Goal: Task Accomplishment & Management: Complete application form

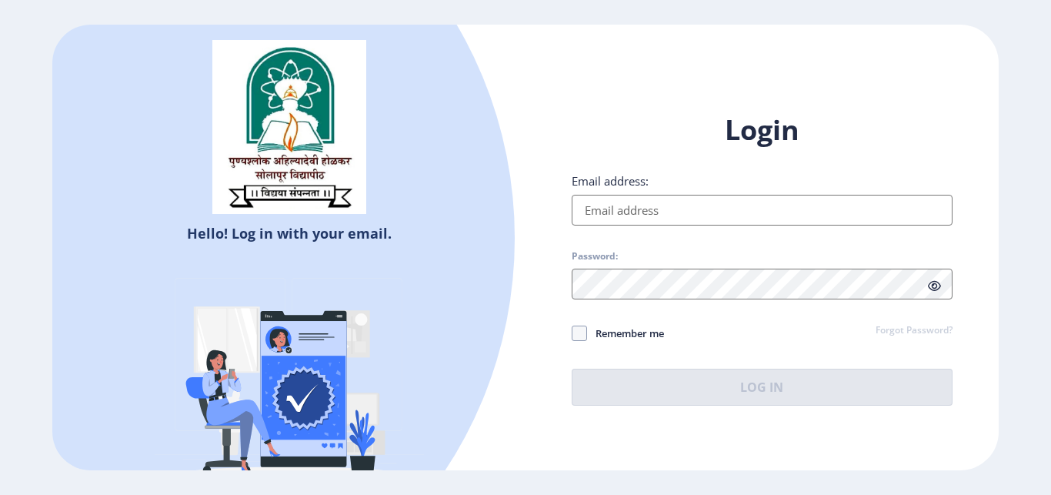
click at [669, 205] on input "Email address:" at bounding box center [762, 210] width 381 height 31
type input "[EMAIL_ADDRESS][DOMAIN_NAME]"
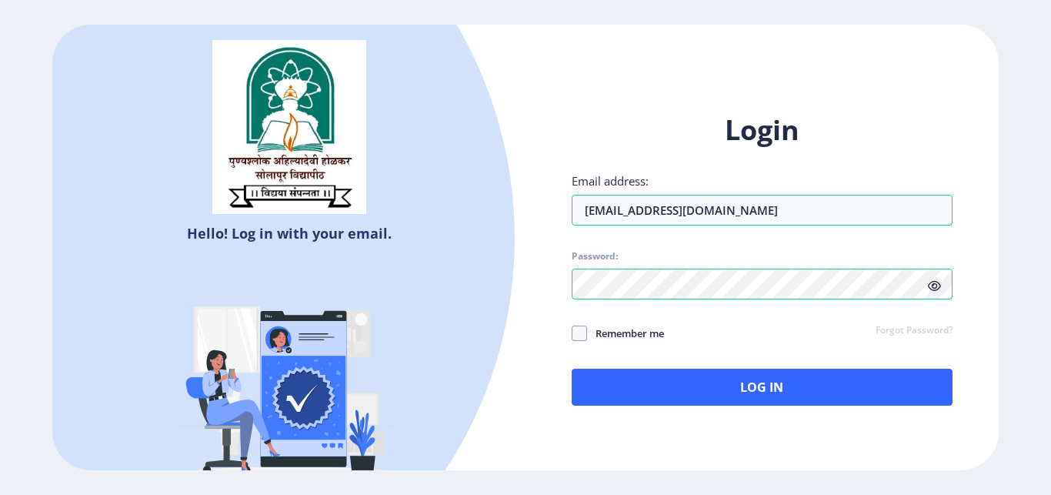
click at [617, 330] on span "Remember me" at bounding box center [625, 333] width 77 height 18
click at [573, 333] on input "Remember me" at bounding box center [572, 333] width 1 height 1
checkbox input "true"
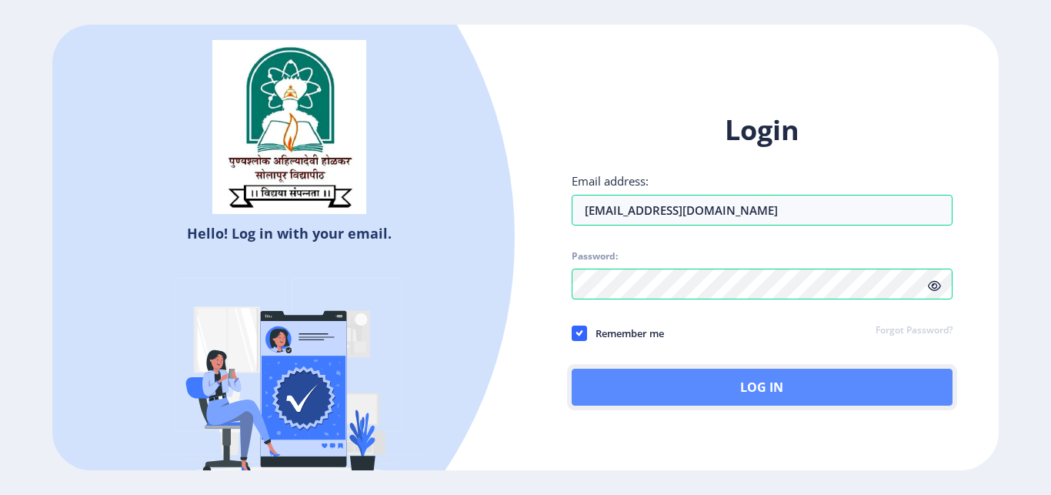
click at [727, 384] on button "Log In" at bounding box center [762, 387] width 381 height 37
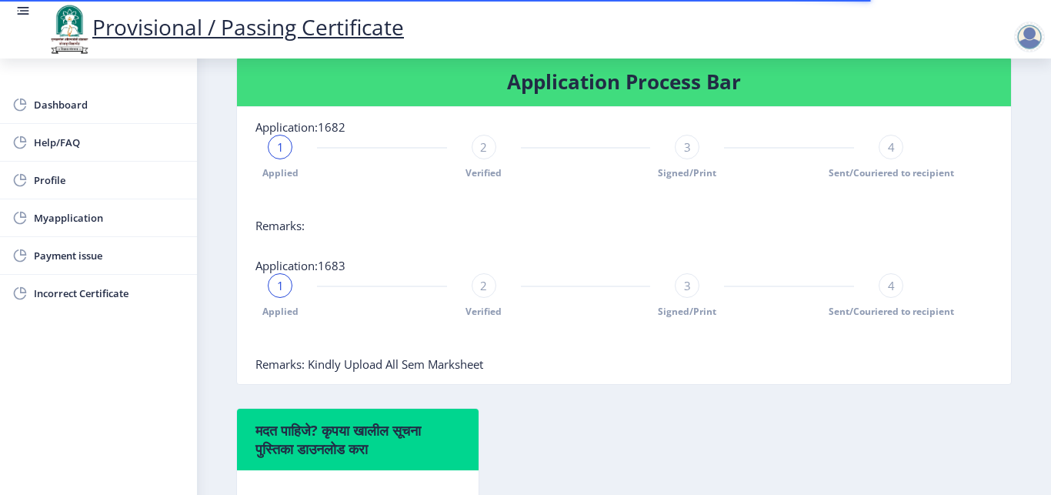
scroll to position [463, 0]
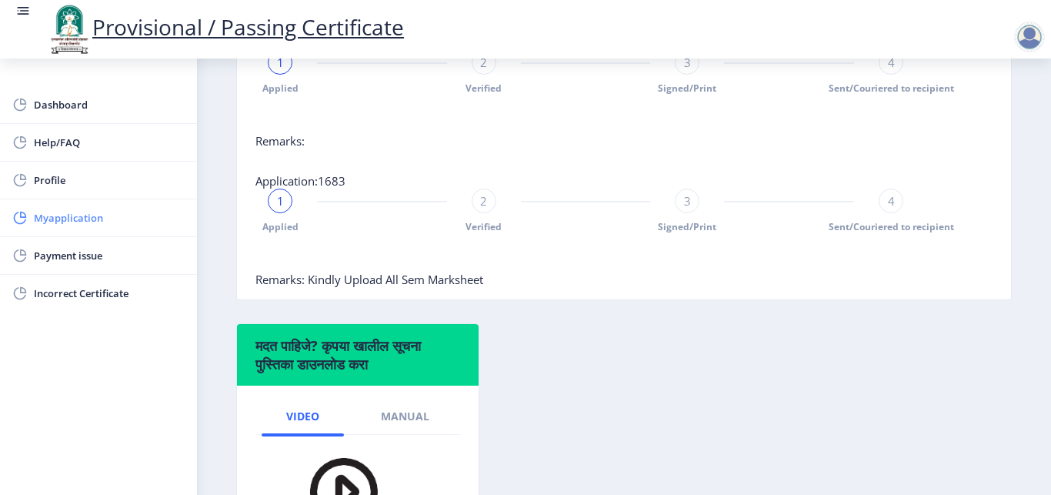
click at [95, 212] on span "Myapplication" at bounding box center [109, 218] width 151 height 18
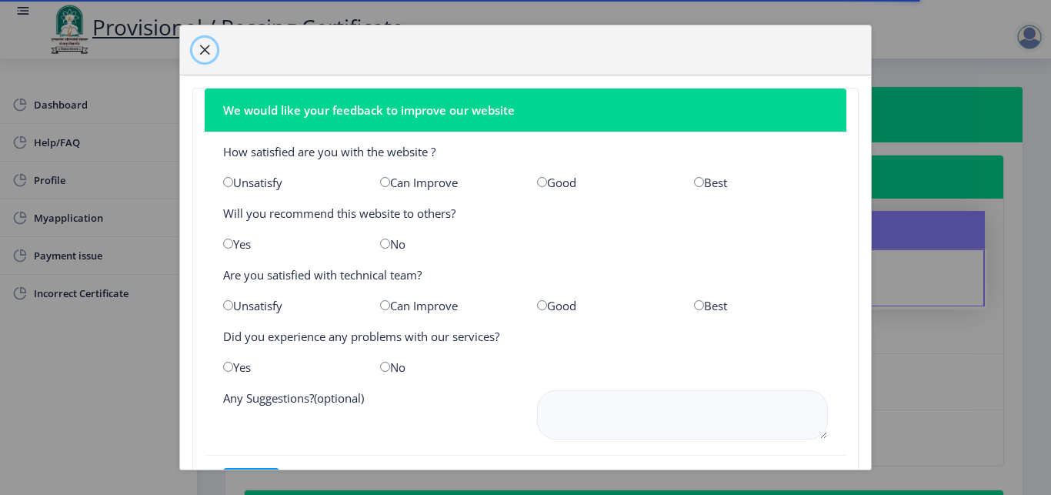
click at [204, 47] on span "button" at bounding box center [205, 50] width 12 height 12
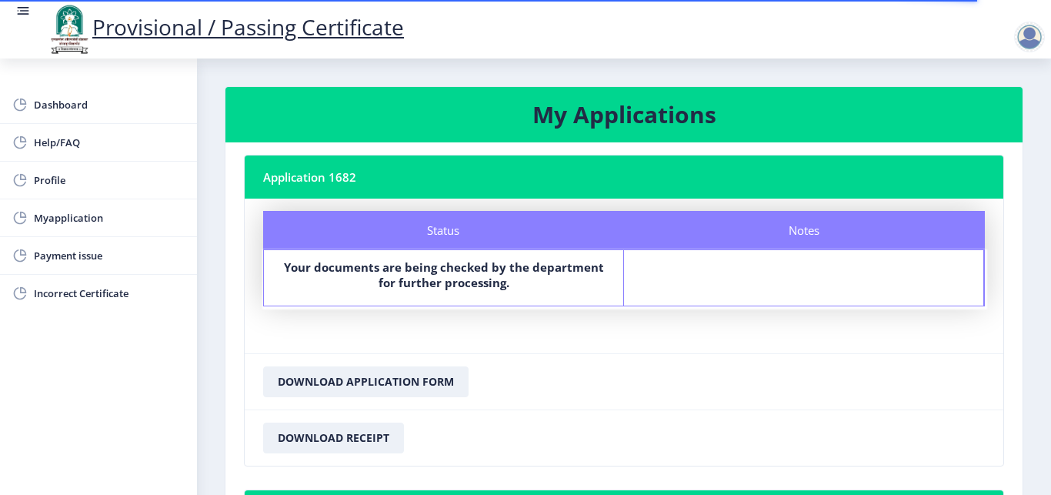
scroll to position [437, 0]
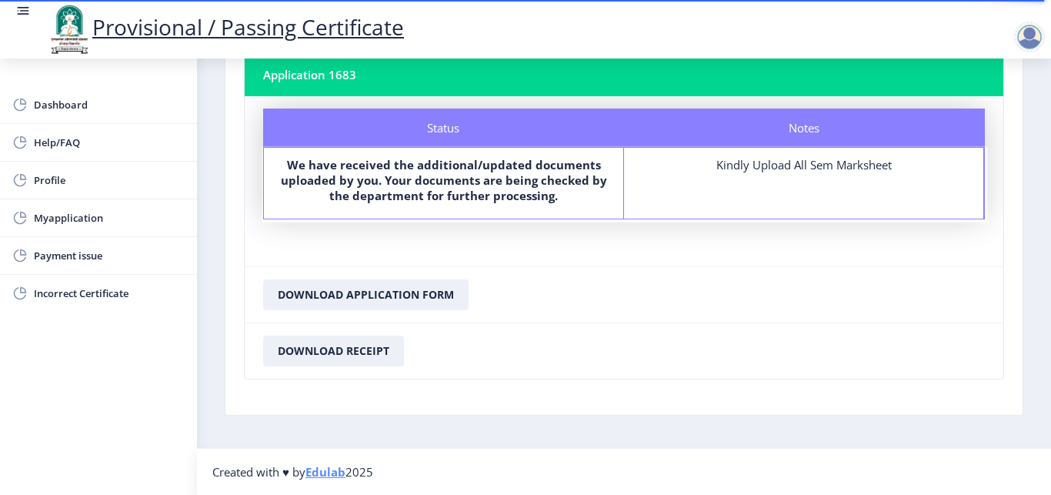
click at [1037, 35] on div at bounding box center [1030, 37] width 31 height 31
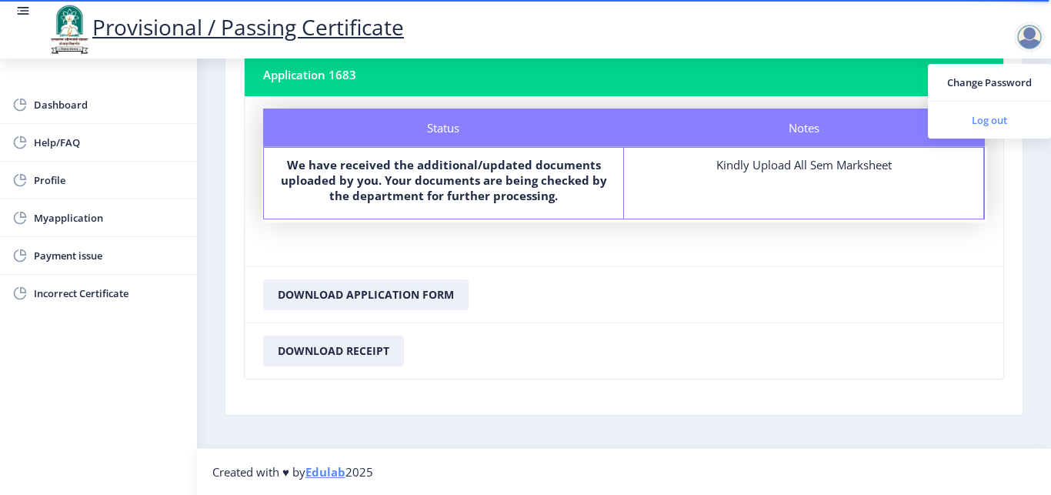
click at [1001, 115] on span "Log out" at bounding box center [990, 120] width 99 height 18
